Goal: Task Accomplishment & Management: Manage account settings

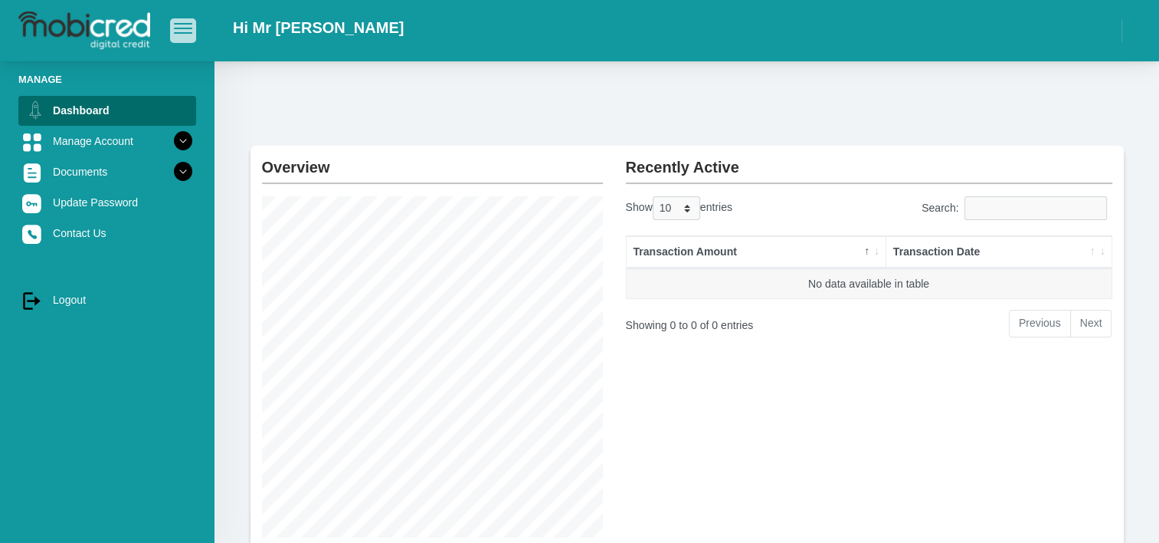
click at [187, 28] on span "button" at bounding box center [183, 28] width 18 height 11
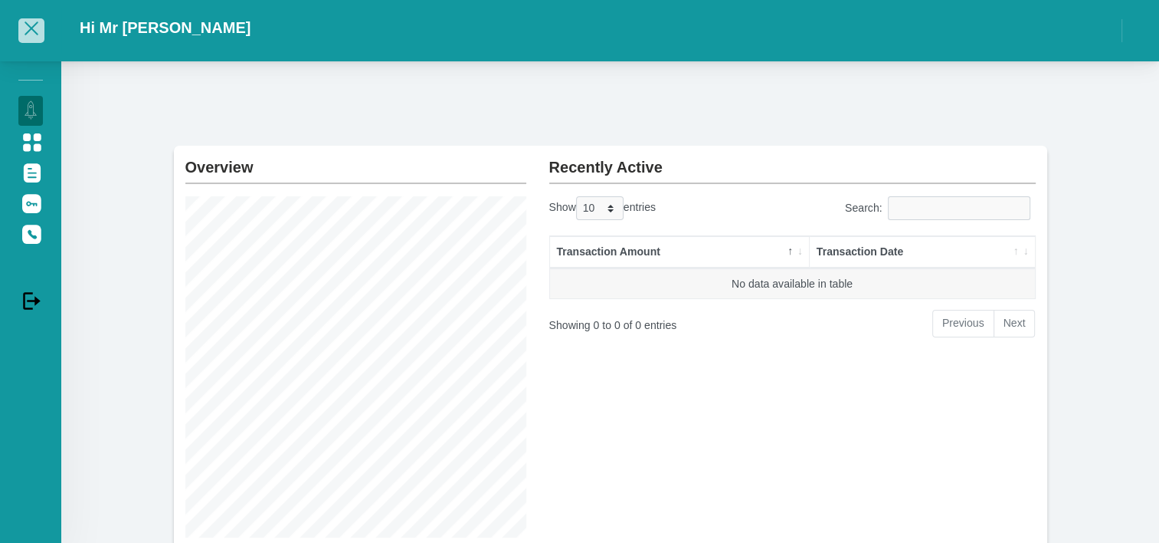
click at [31, 28] on span "button" at bounding box center [32, 28] width 14 height 14
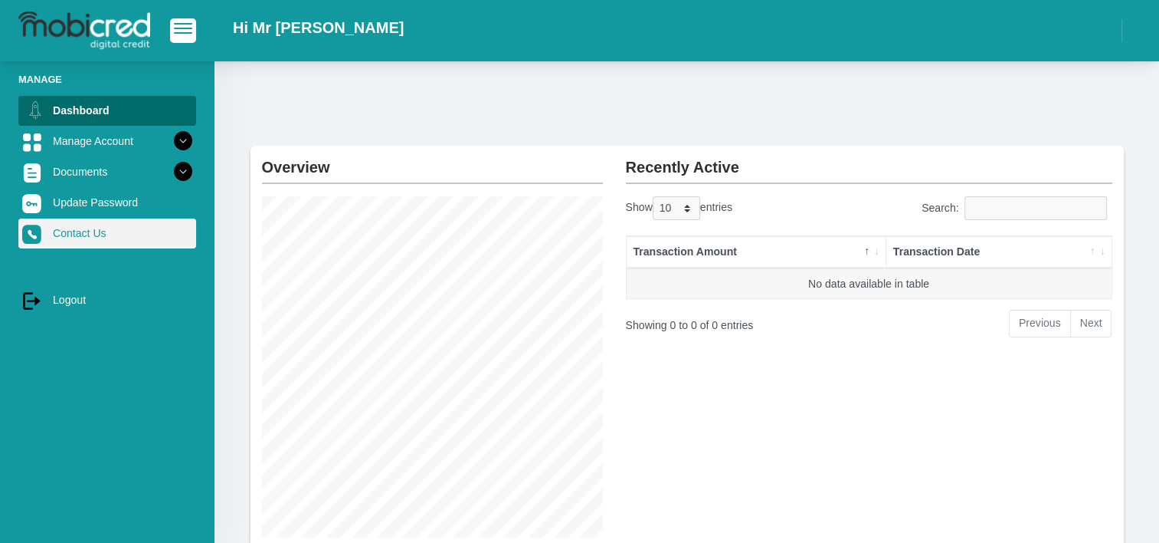
click at [84, 230] on link "Contact Us" at bounding box center [107, 232] width 178 height 29
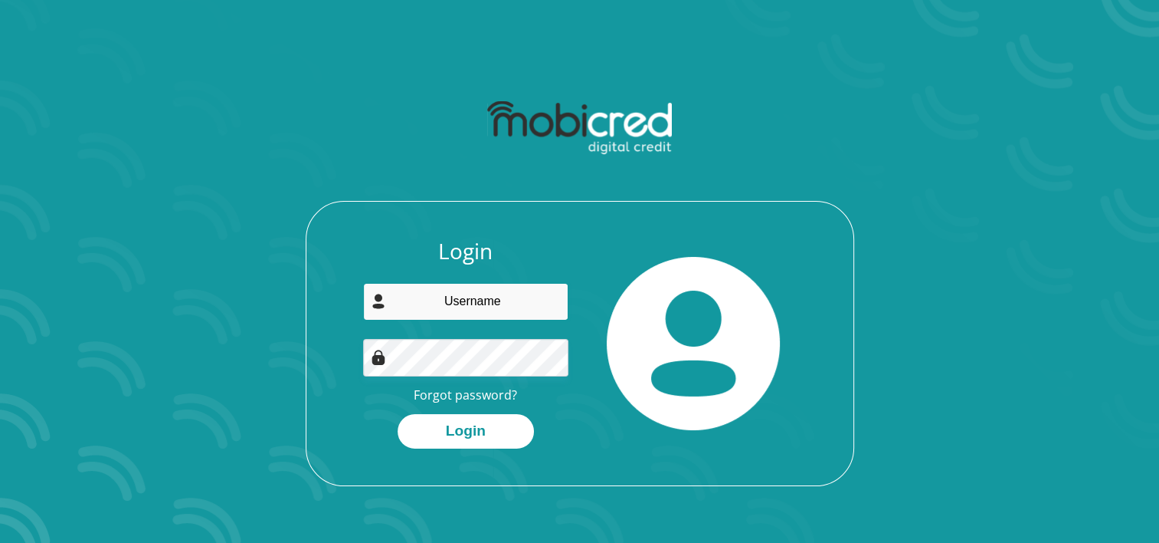
click at [507, 304] on input "email" at bounding box center [465, 302] width 205 height 38
type input "sechaba.petlane@hotmail.com"
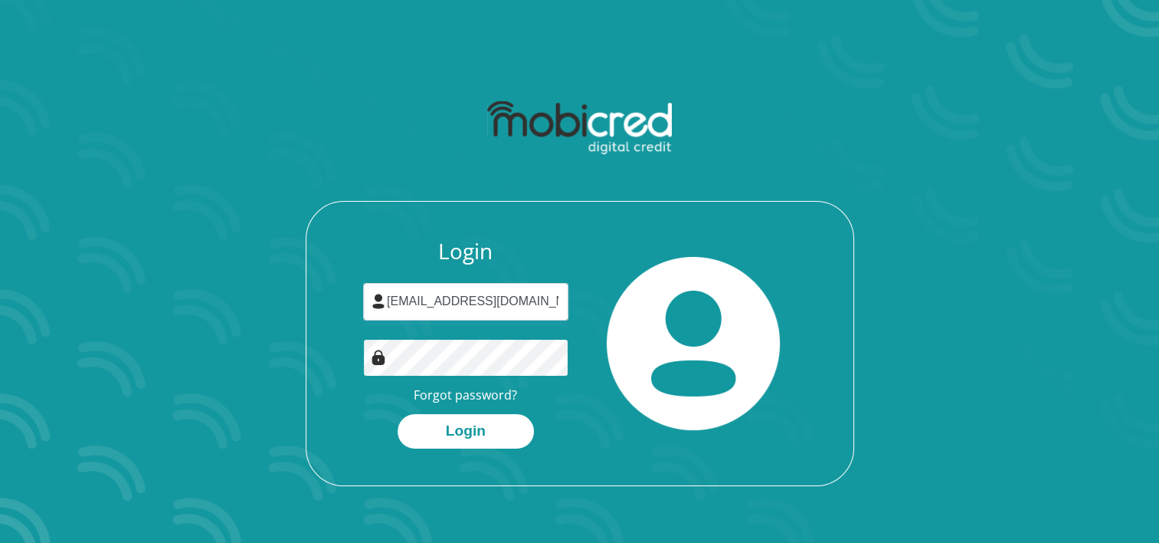
click at [398, 414] on button "Login" at bounding box center [466, 431] width 136 height 34
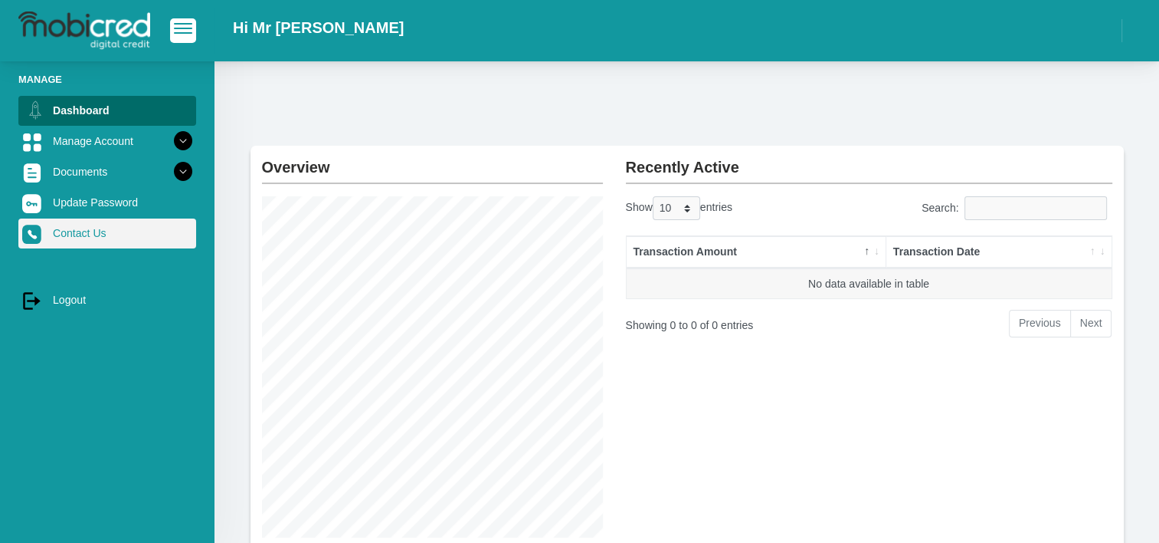
click at [67, 233] on link "Contact Us" at bounding box center [107, 232] width 178 height 29
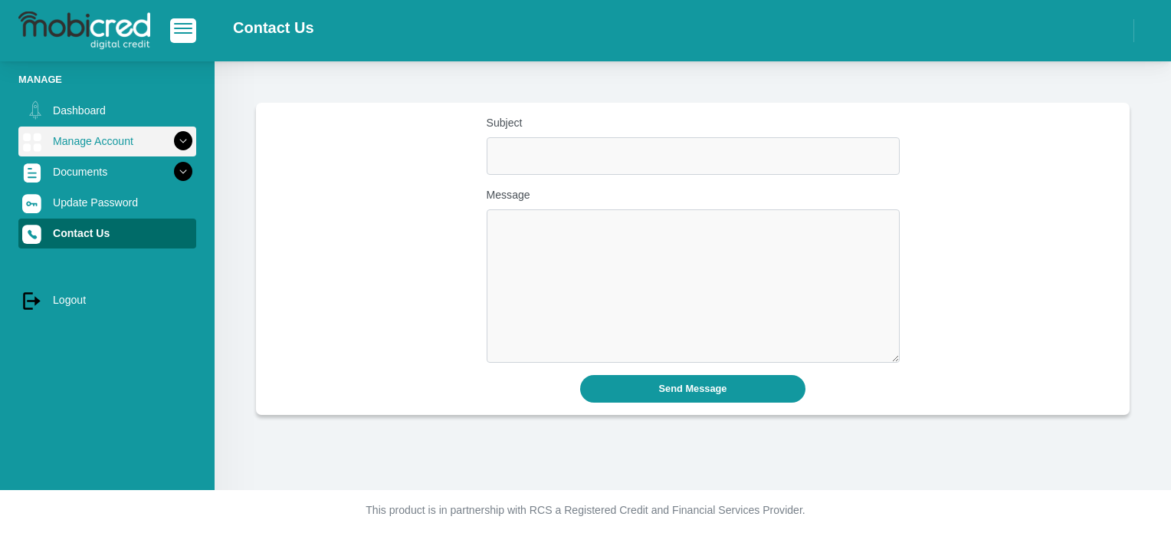
click at [170, 139] on icon at bounding box center [183, 141] width 26 height 26
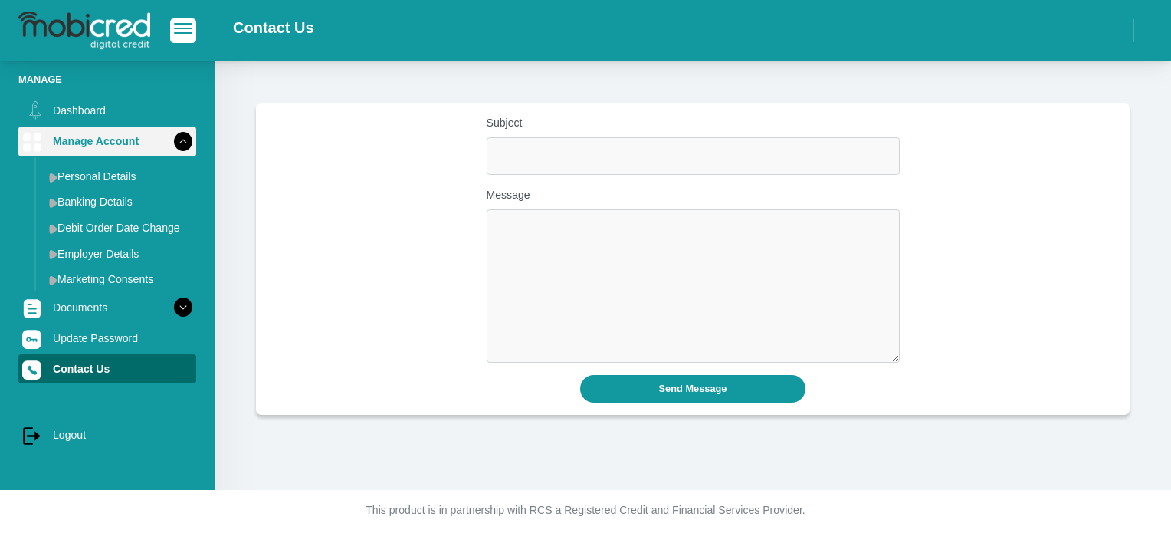
click at [170, 143] on icon at bounding box center [183, 141] width 26 height 26
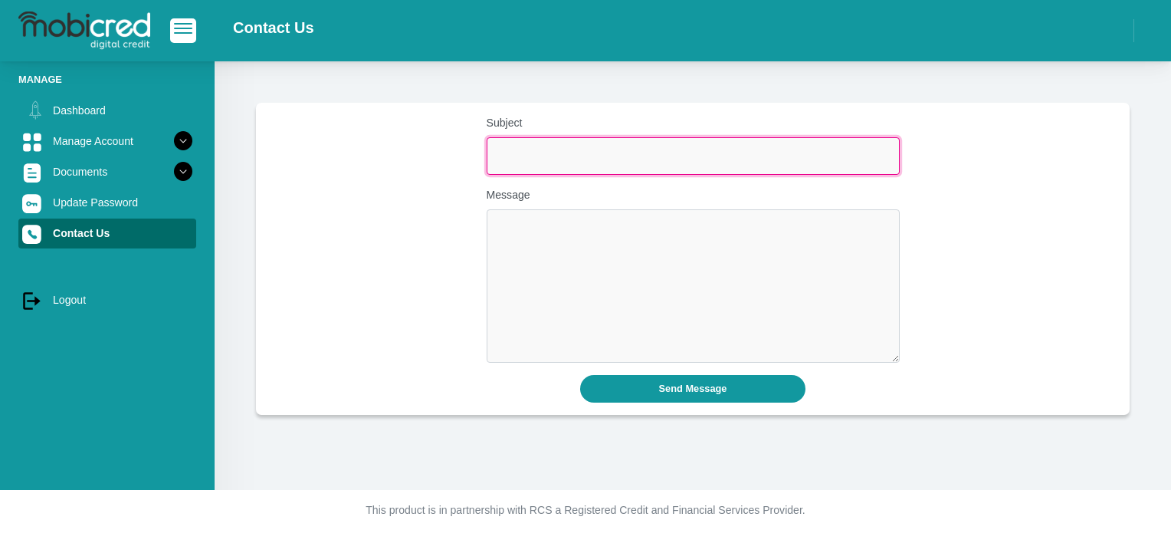
click at [552, 158] on input "Subject" at bounding box center [693, 156] width 413 height 38
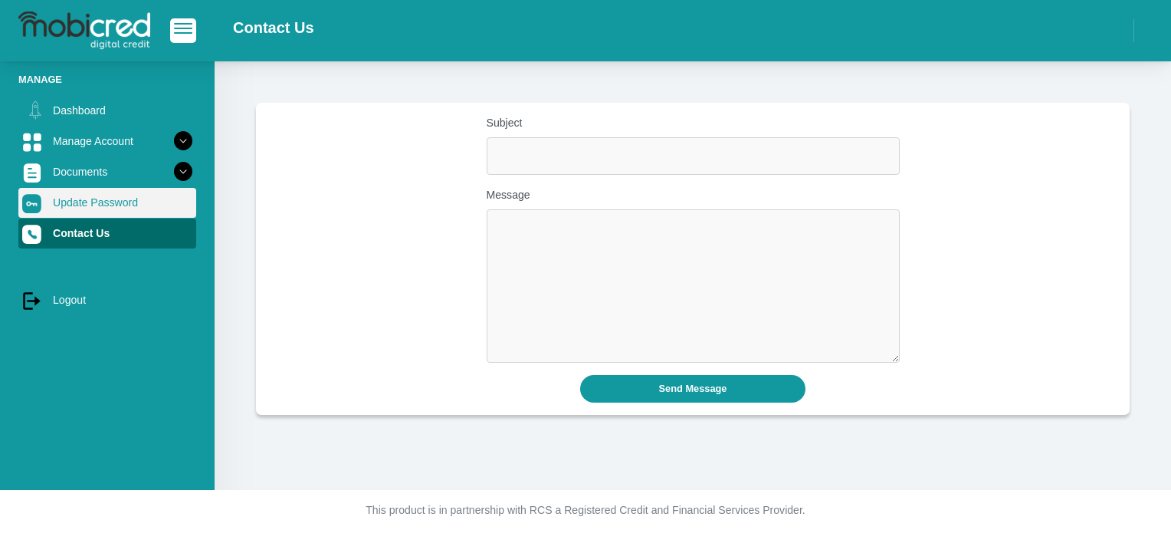
click at [82, 202] on link "Update Password" at bounding box center [107, 202] width 178 height 29
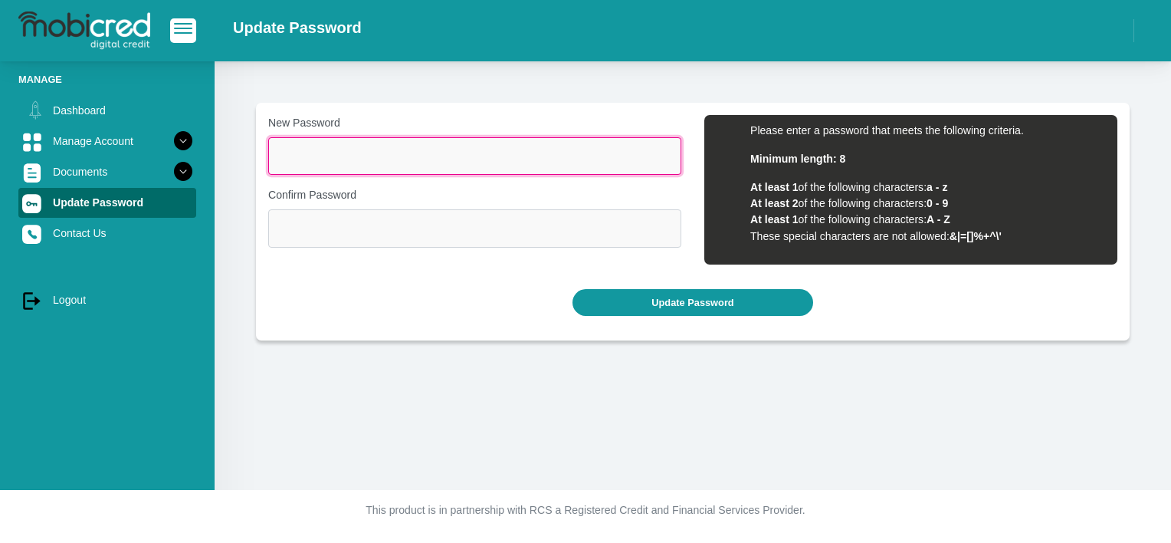
click at [362, 154] on input "New Password" at bounding box center [474, 156] width 413 height 38
click at [305, 156] on input "New Password" at bounding box center [474, 156] width 413 height 38
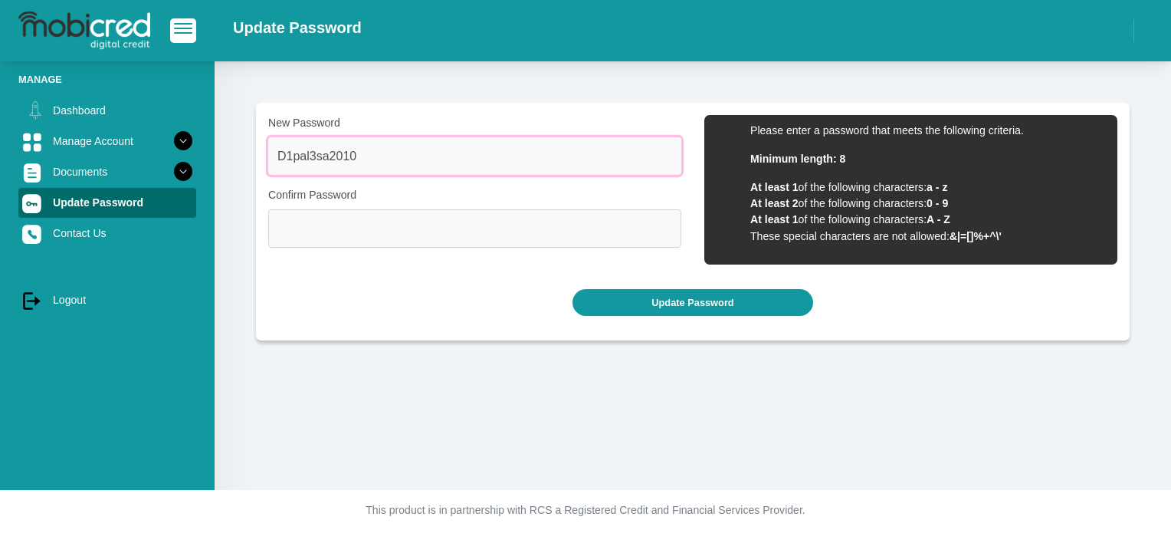
drag, startPoint x: 357, startPoint y: 159, endPoint x: 241, endPoint y: 159, distance: 116.5
click at [242, 156] on section "New Password D1pal3sa2010 Please input valid password Confirm Password Please i…" at bounding box center [693, 222] width 910 height 238
type input "D1pal3sa2010"
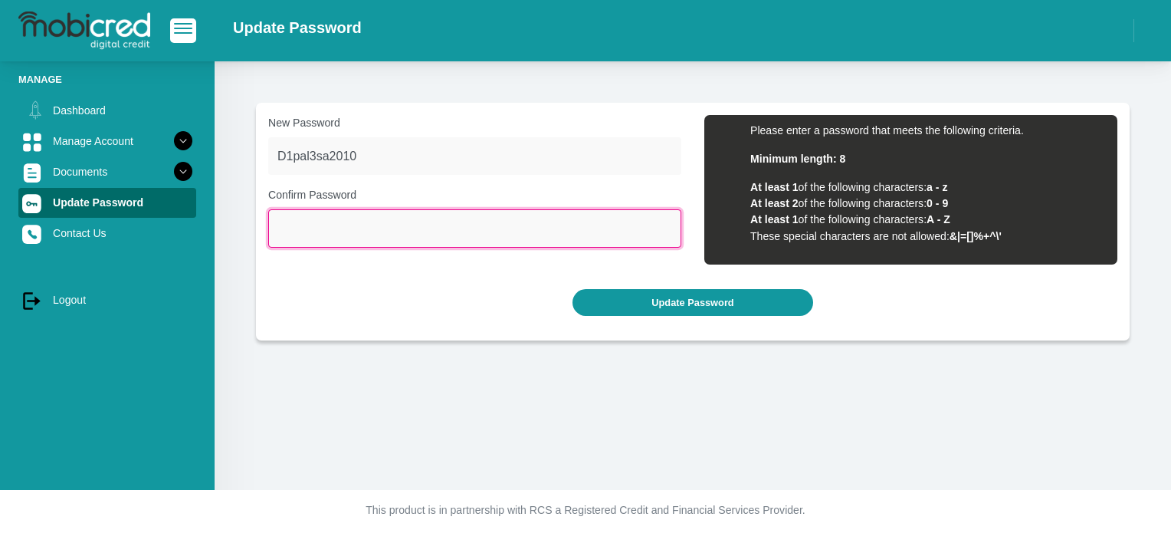
click at [318, 225] on input "Confirm Password" at bounding box center [474, 228] width 413 height 38
paste input "D1pal3sa2010"
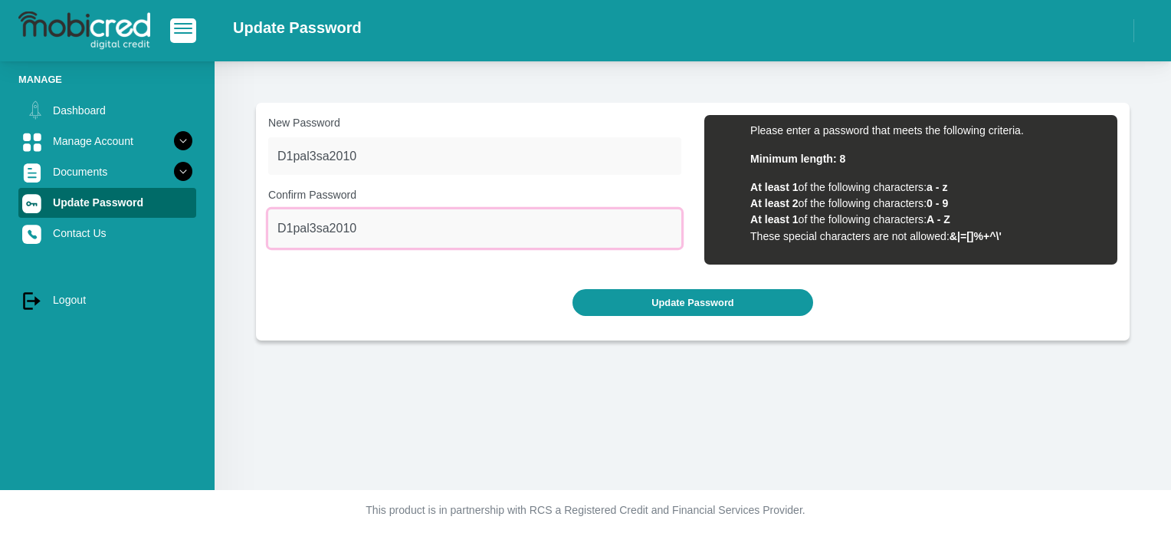
type input "D1pal3sa2010"
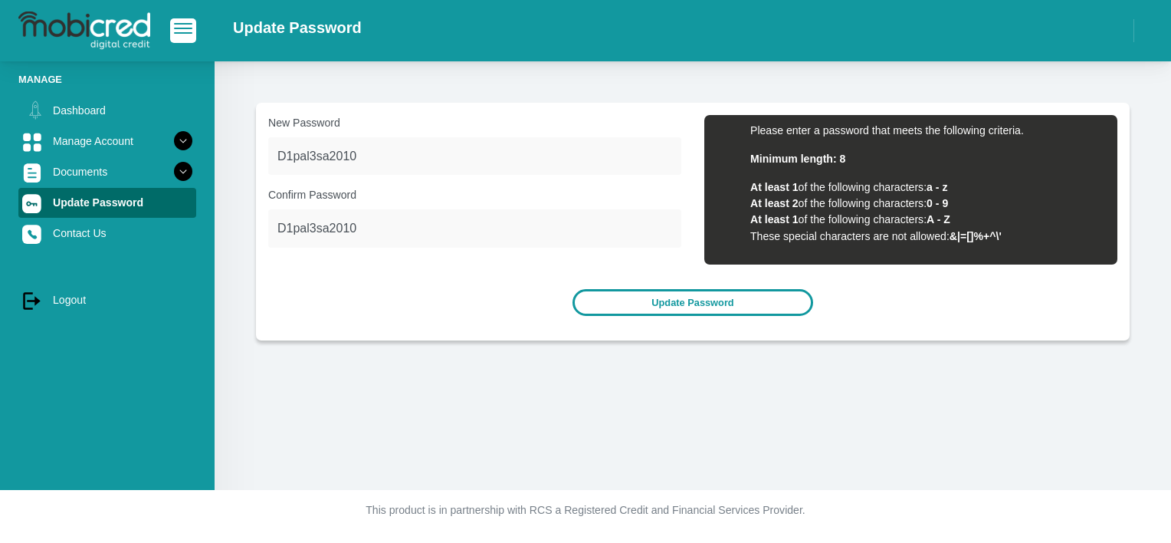
click at [693, 303] on button "Update Password" at bounding box center [692, 302] width 240 height 27
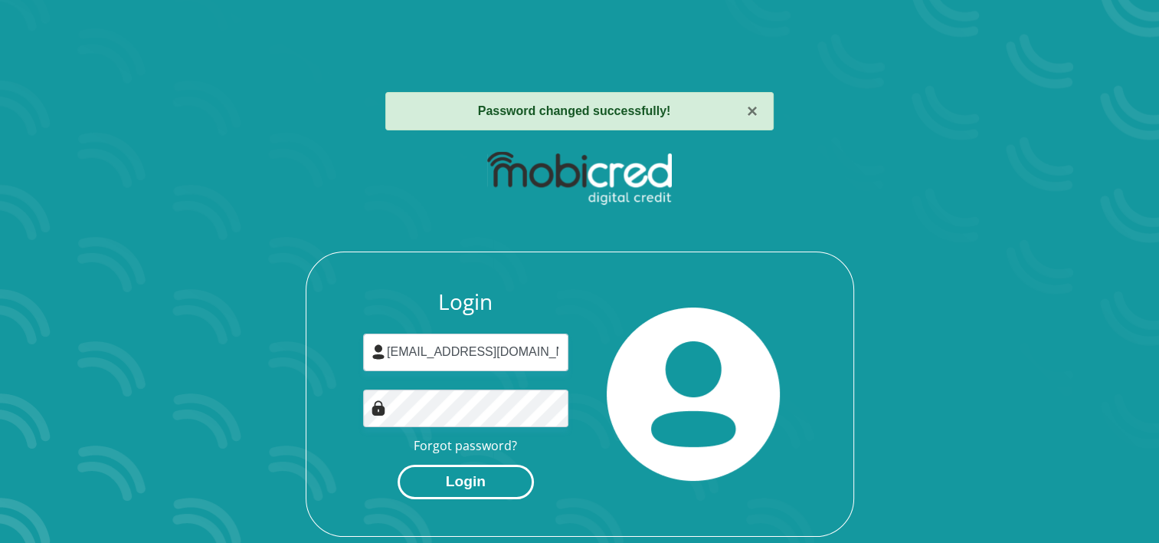
click at [484, 480] on button "Login" at bounding box center [466, 481] width 136 height 34
